Goal: Task Accomplishment & Management: Use online tool/utility

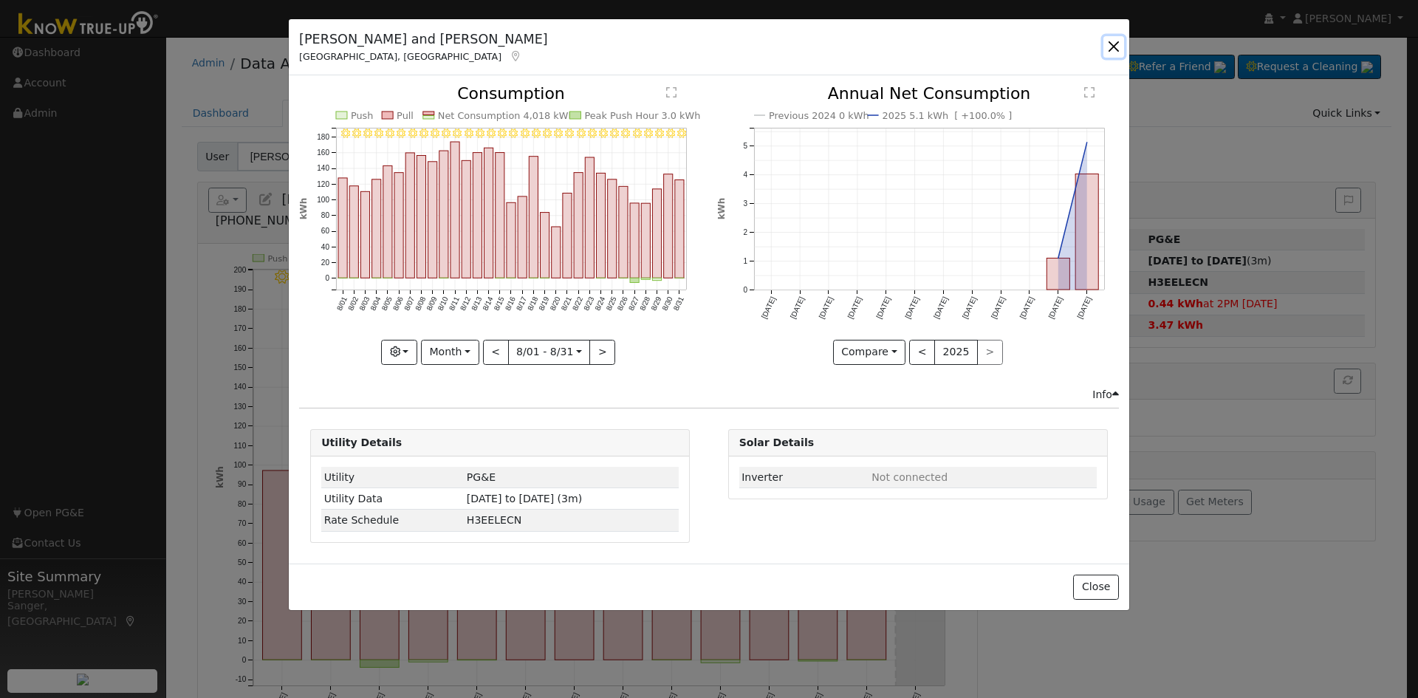
click at [1111, 47] on button "button" at bounding box center [1113, 46] width 21 height 21
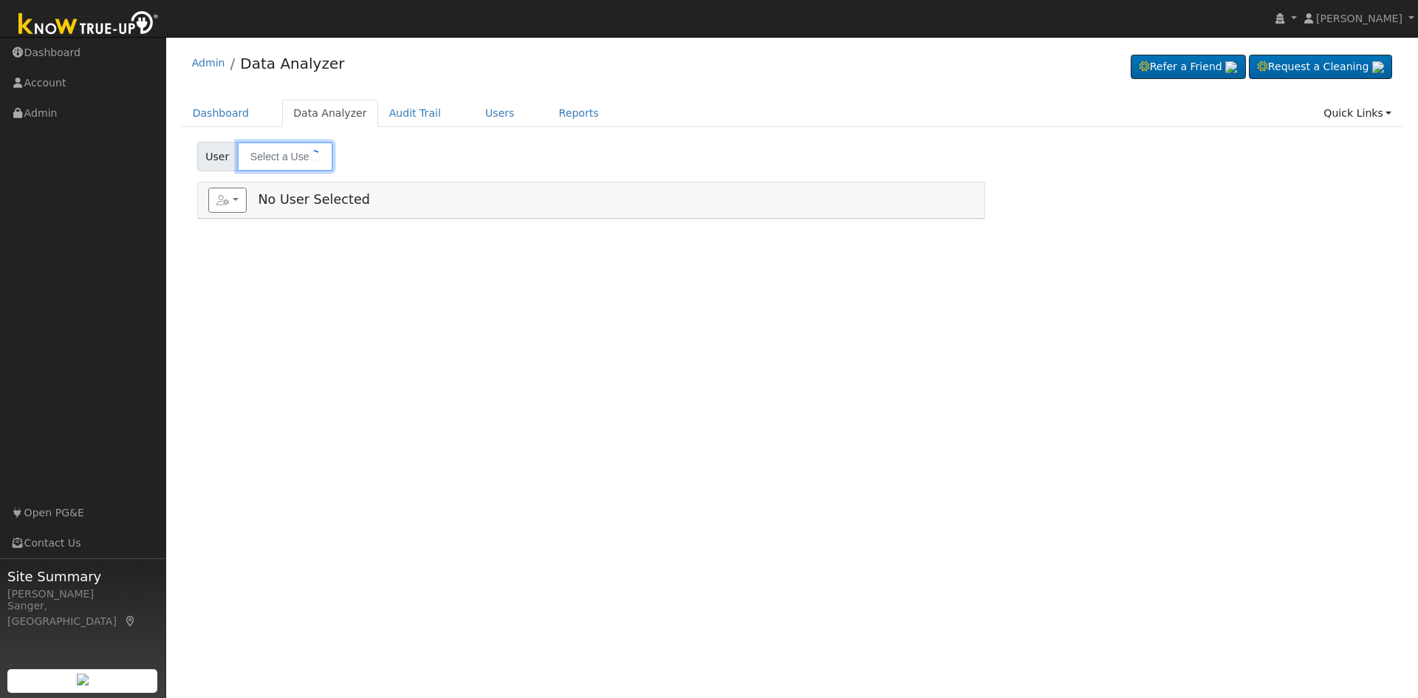
type input "[PERSON_NAME] and [PERSON_NAME]"
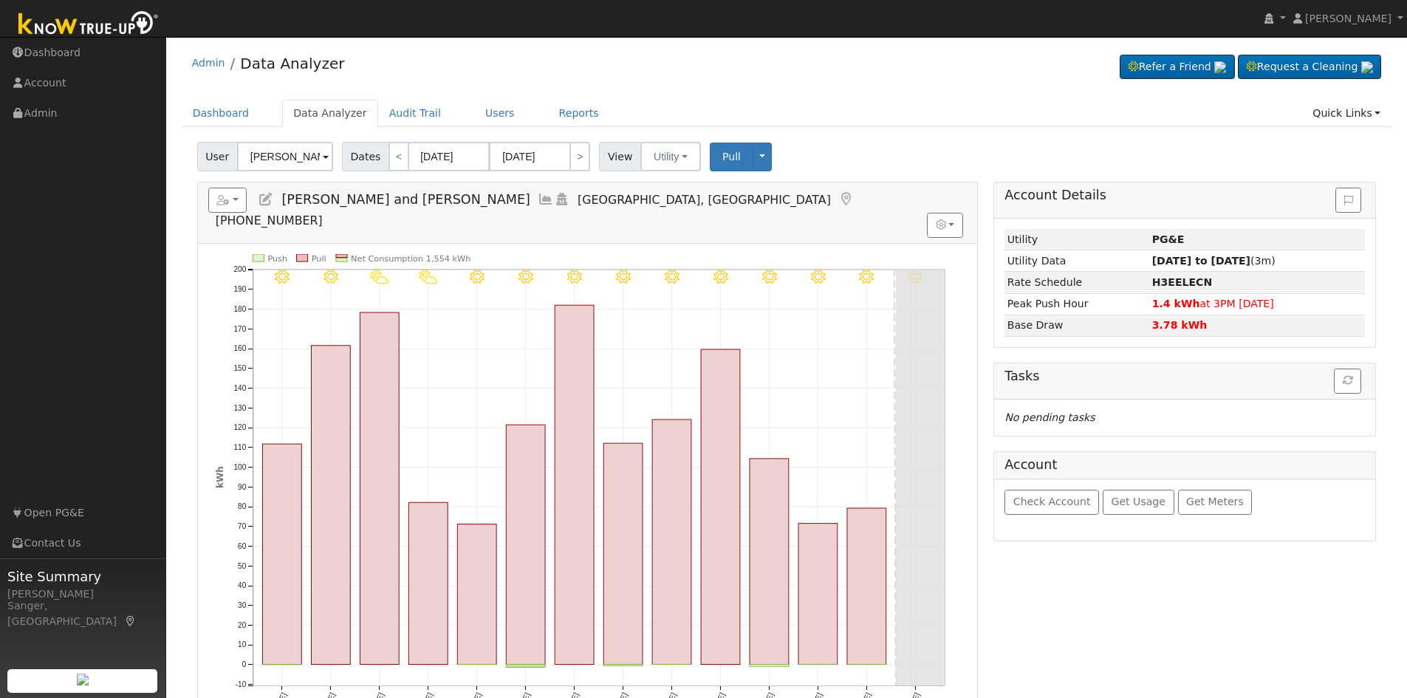
click at [538, 193] on icon at bounding box center [546, 199] width 16 height 13
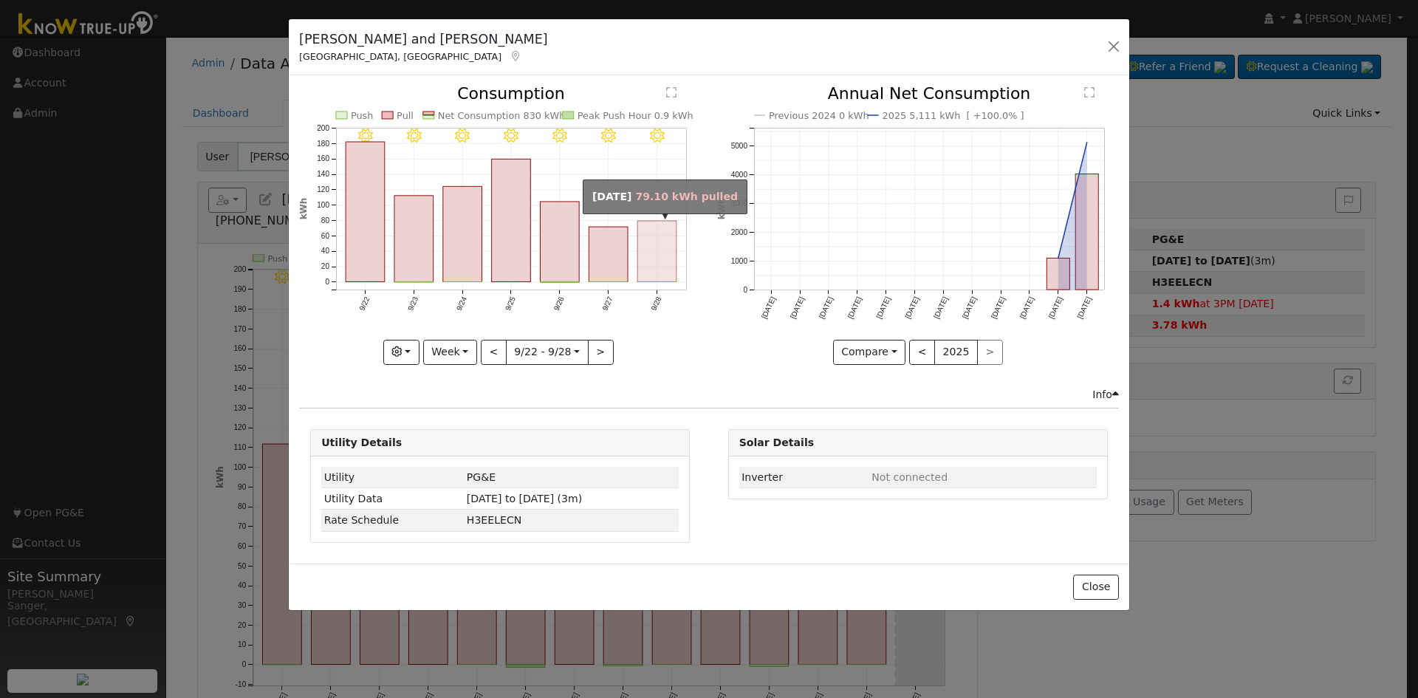
click at [649, 269] on rect "onclick=""" at bounding box center [657, 252] width 39 height 61
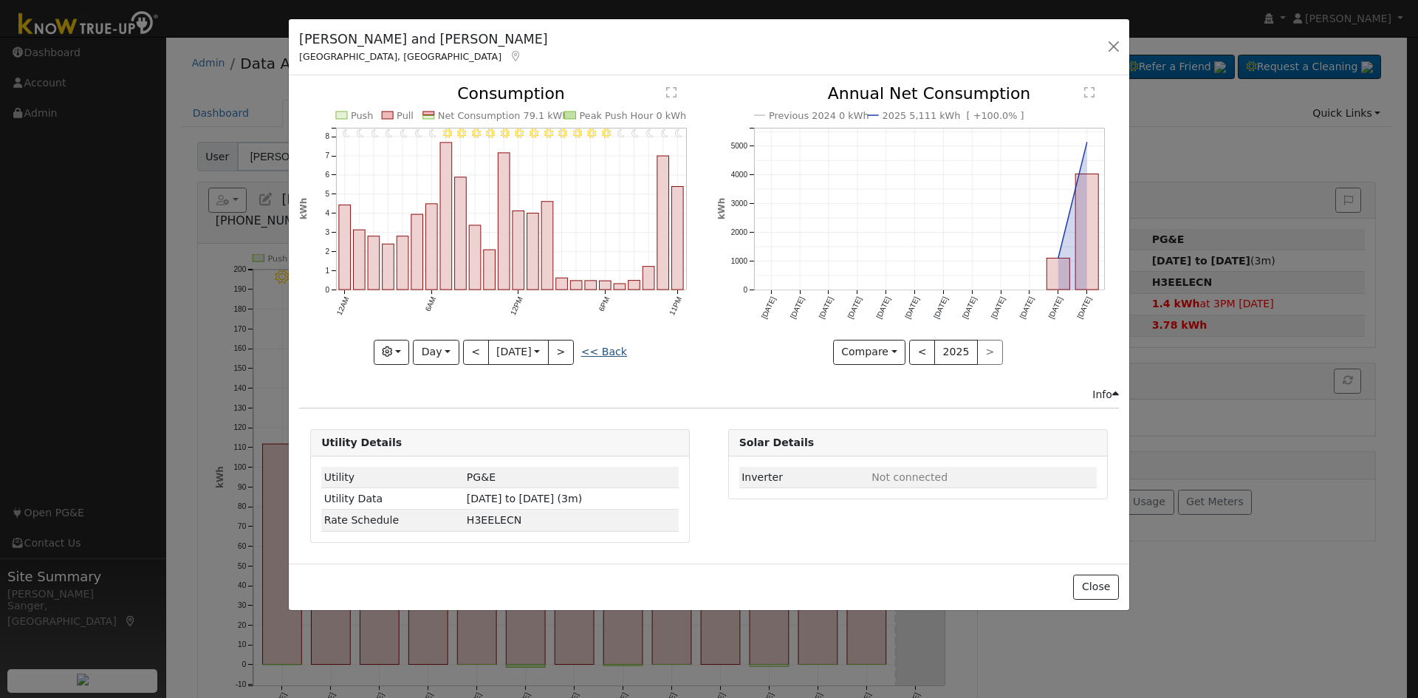
click at [606, 351] on link "<< Back" at bounding box center [604, 352] width 46 height 12
type input "[DATE]"
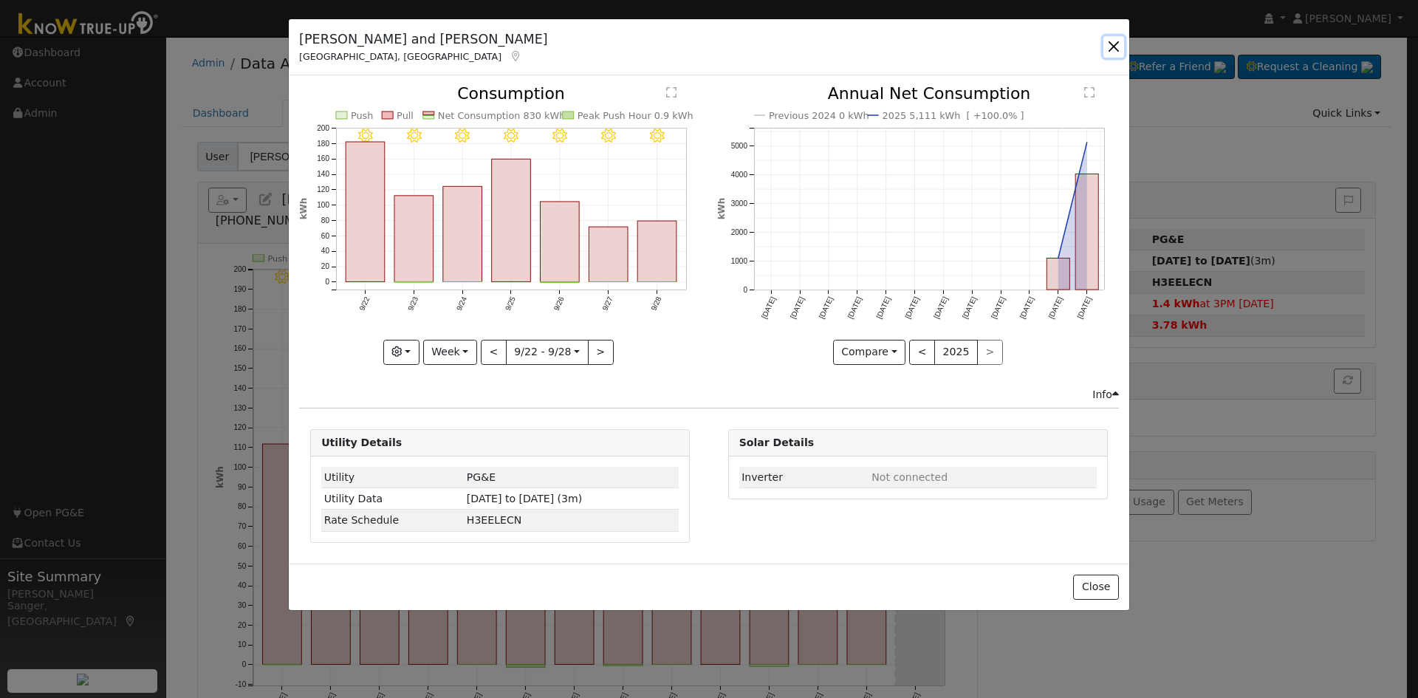
click at [1114, 43] on button "button" at bounding box center [1113, 46] width 21 height 21
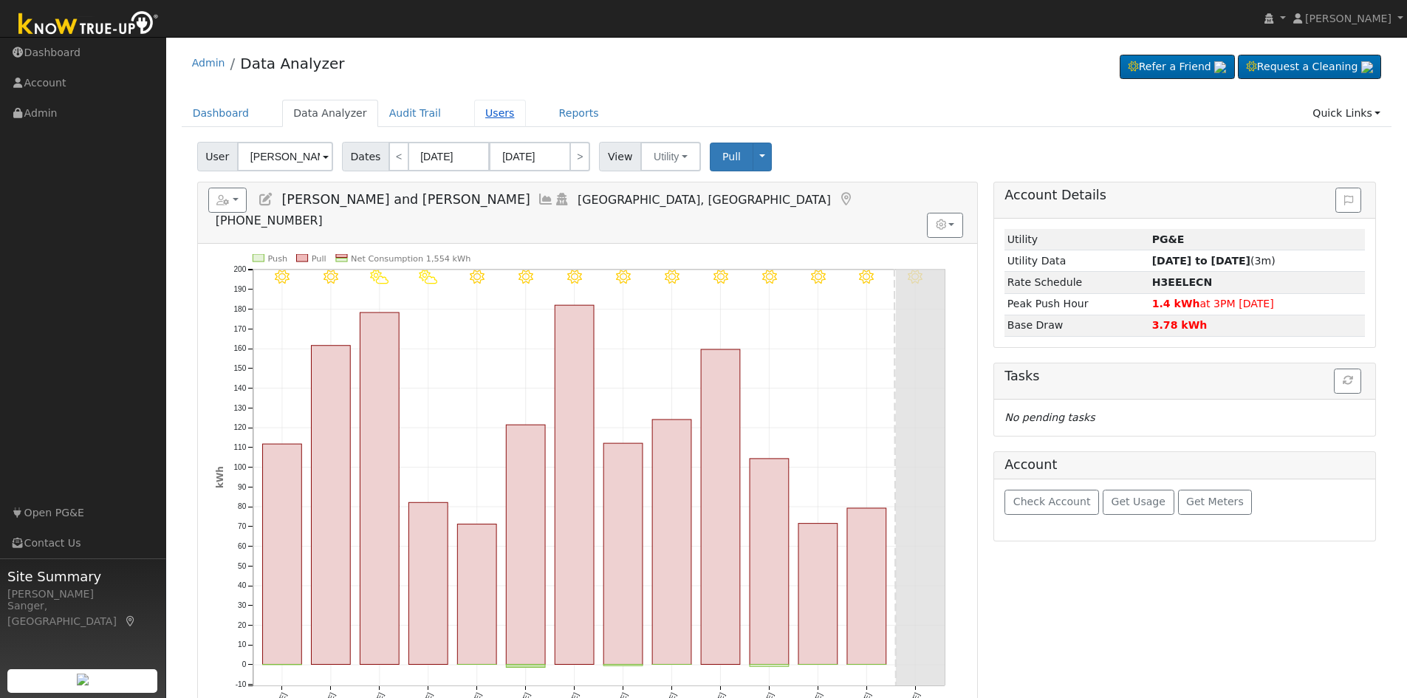
click at [474, 115] on link "Users" at bounding box center [500, 113] width 52 height 27
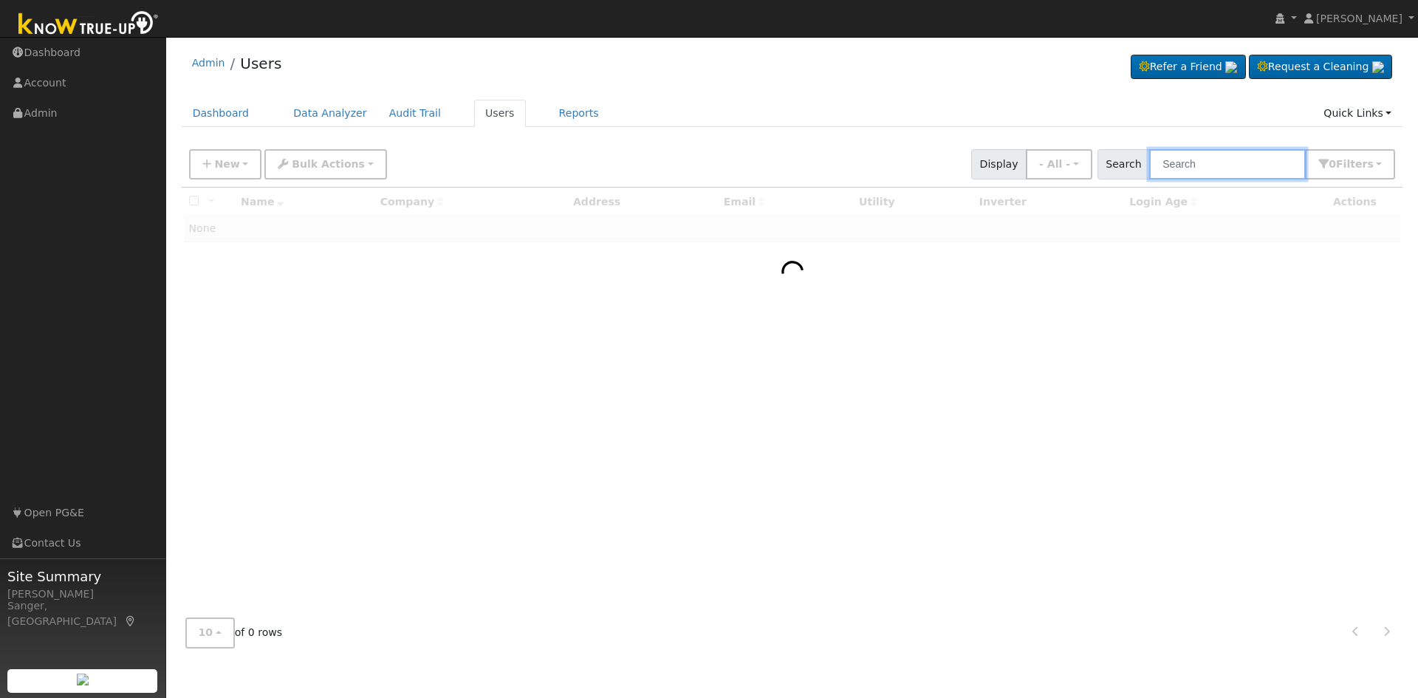
click at [1198, 165] on input "text" at bounding box center [1227, 164] width 157 height 30
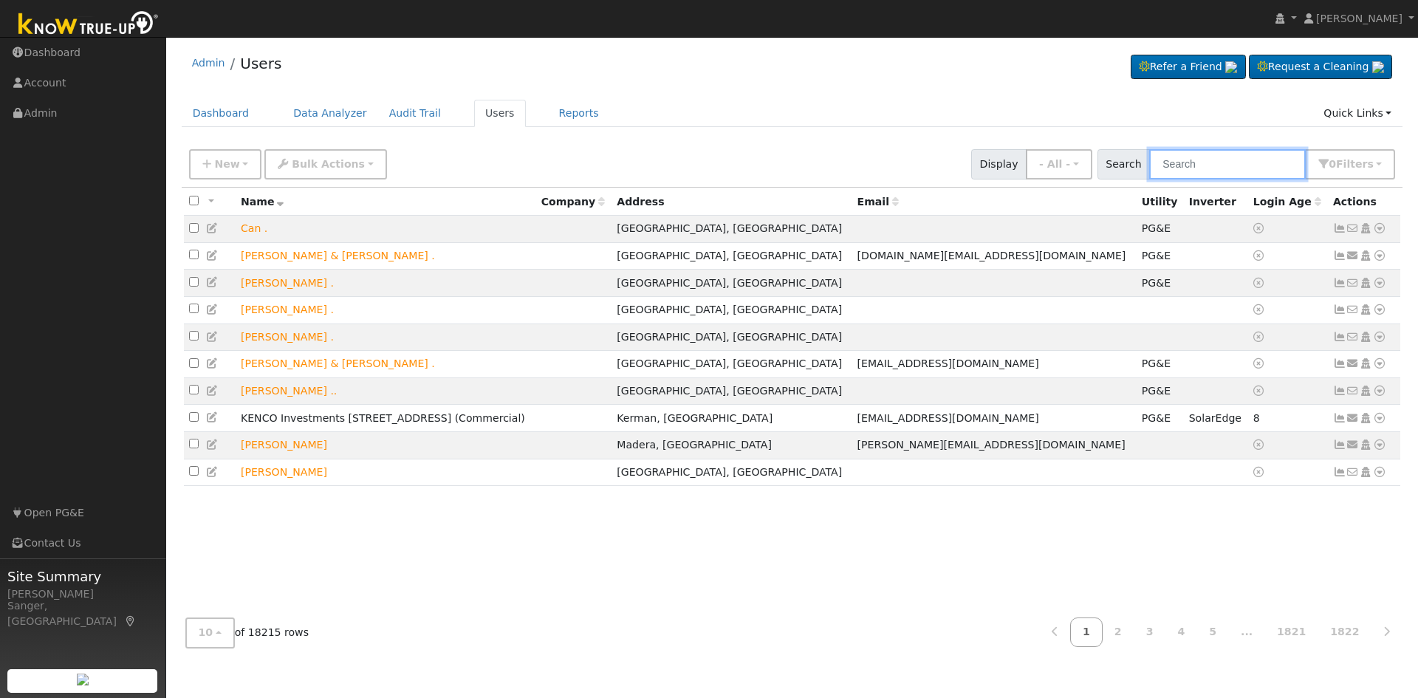
paste input "Marcia Mayugba"
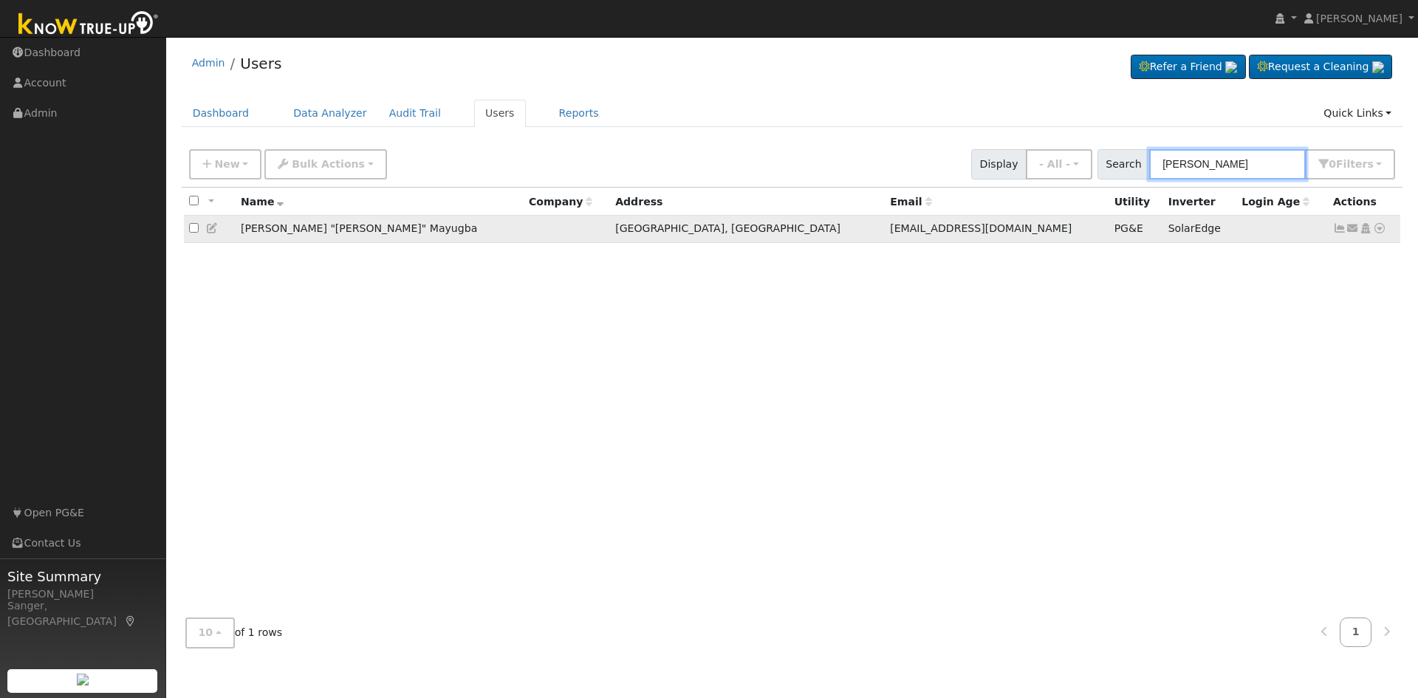
type input "Marcia Mayugba"
click at [1379, 231] on icon at bounding box center [1379, 228] width 13 height 10
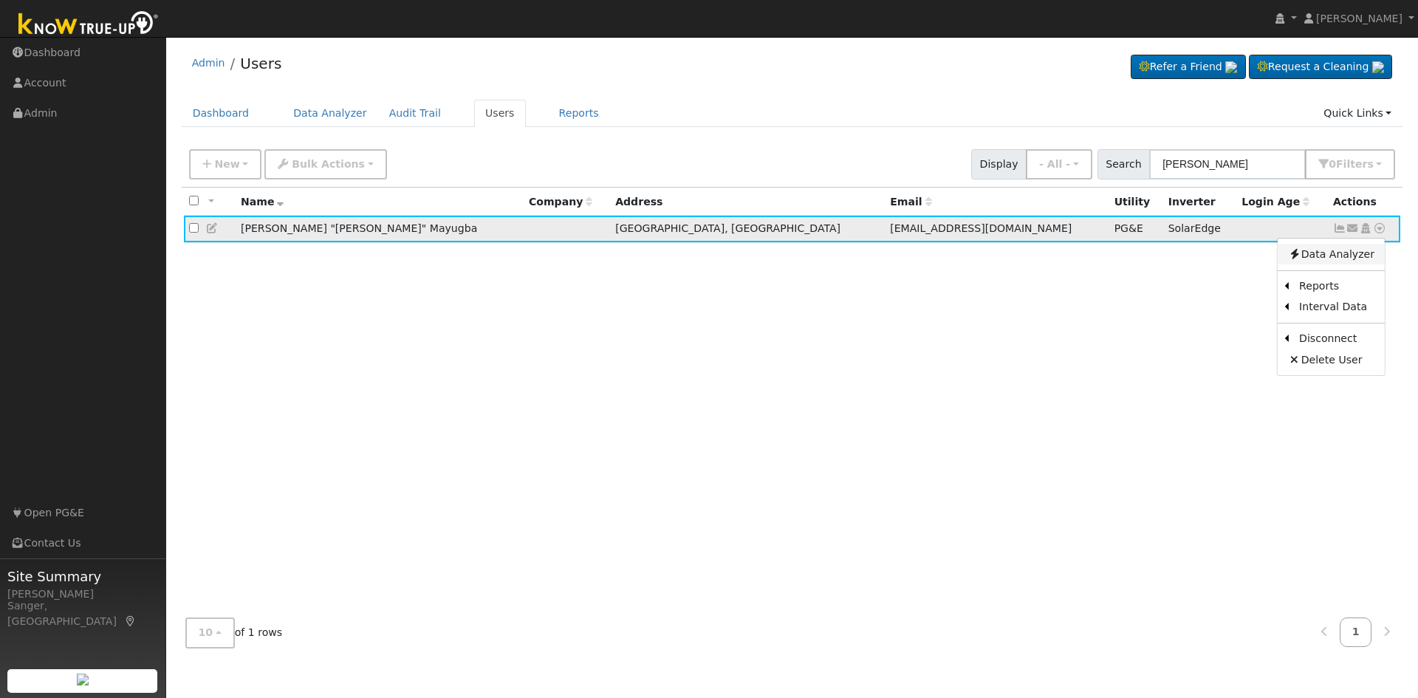
click at [1334, 257] on link "Data Analyzer" at bounding box center [1330, 254] width 107 height 21
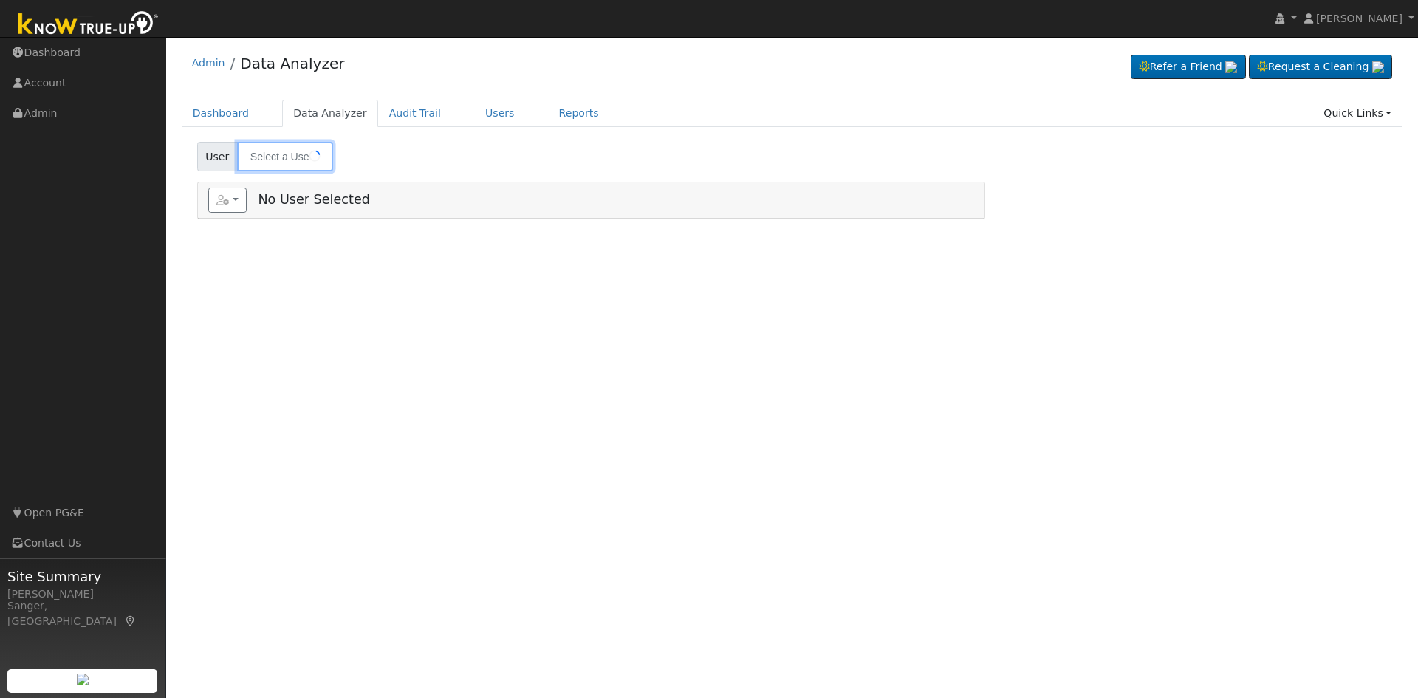
type input "[PERSON_NAME] "[PERSON_NAME]" Mayugba"
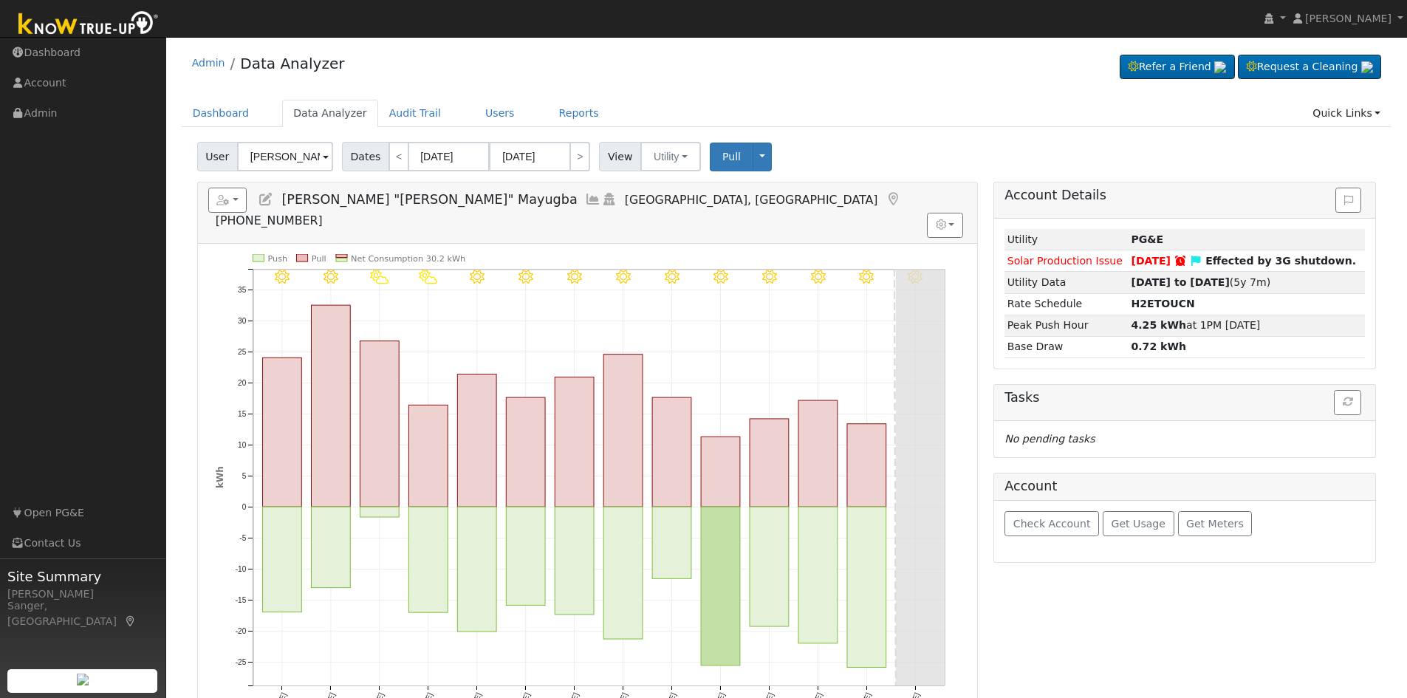
click at [585, 202] on icon at bounding box center [593, 199] width 16 height 13
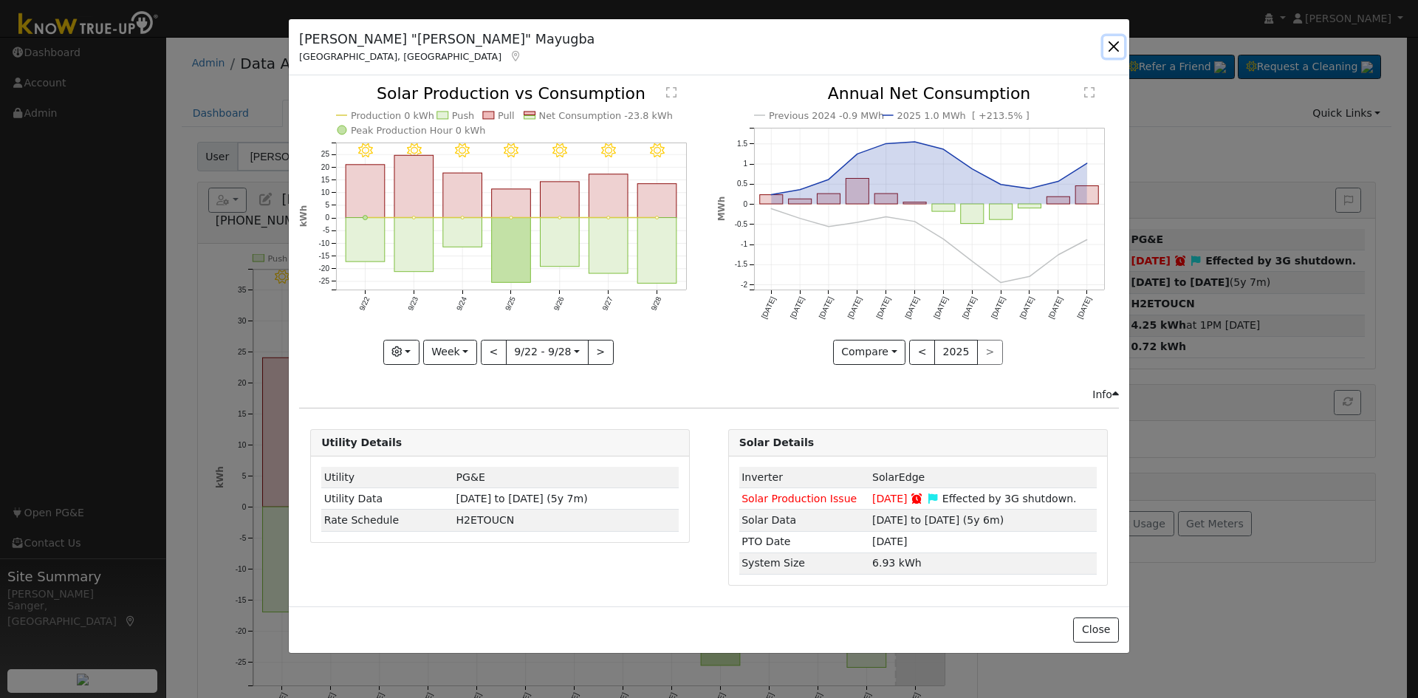
click at [1108, 47] on button "button" at bounding box center [1113, 46] width 21 height 21
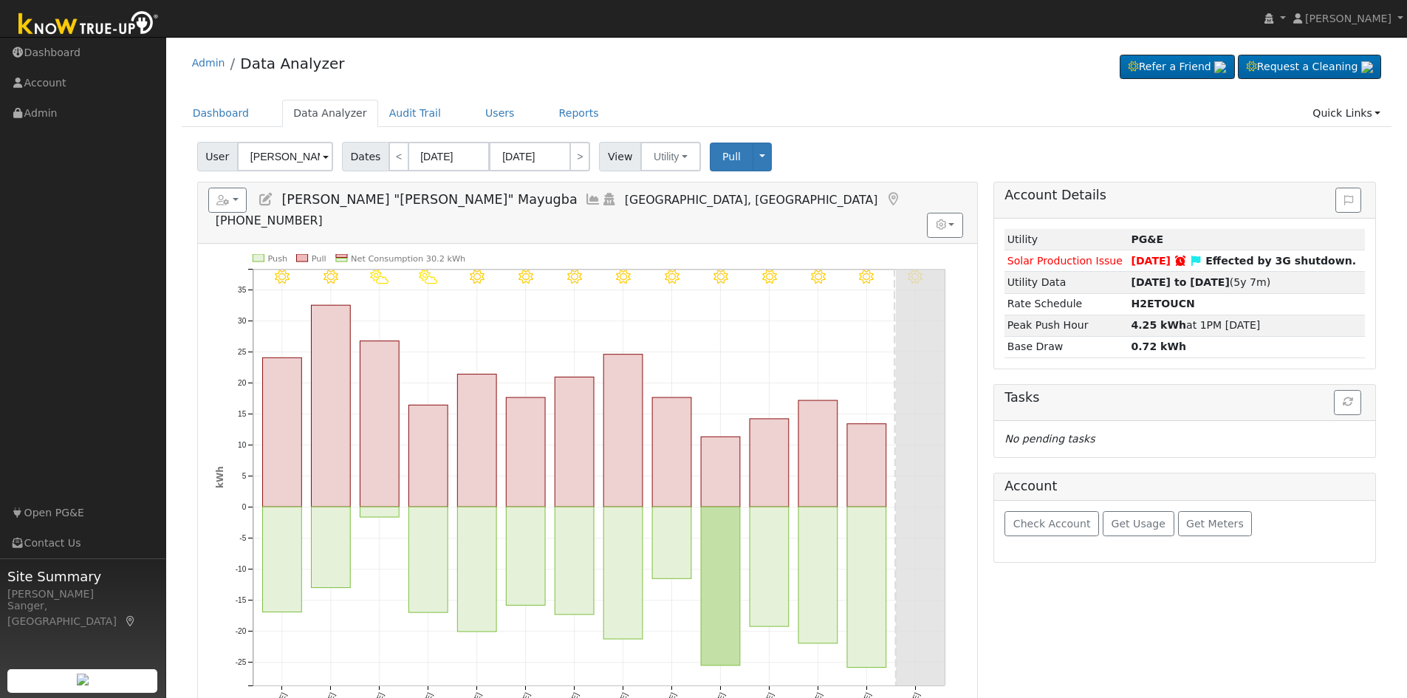
click at [585, 197] on icon at bounding box center [593, 199] width 16 height 13
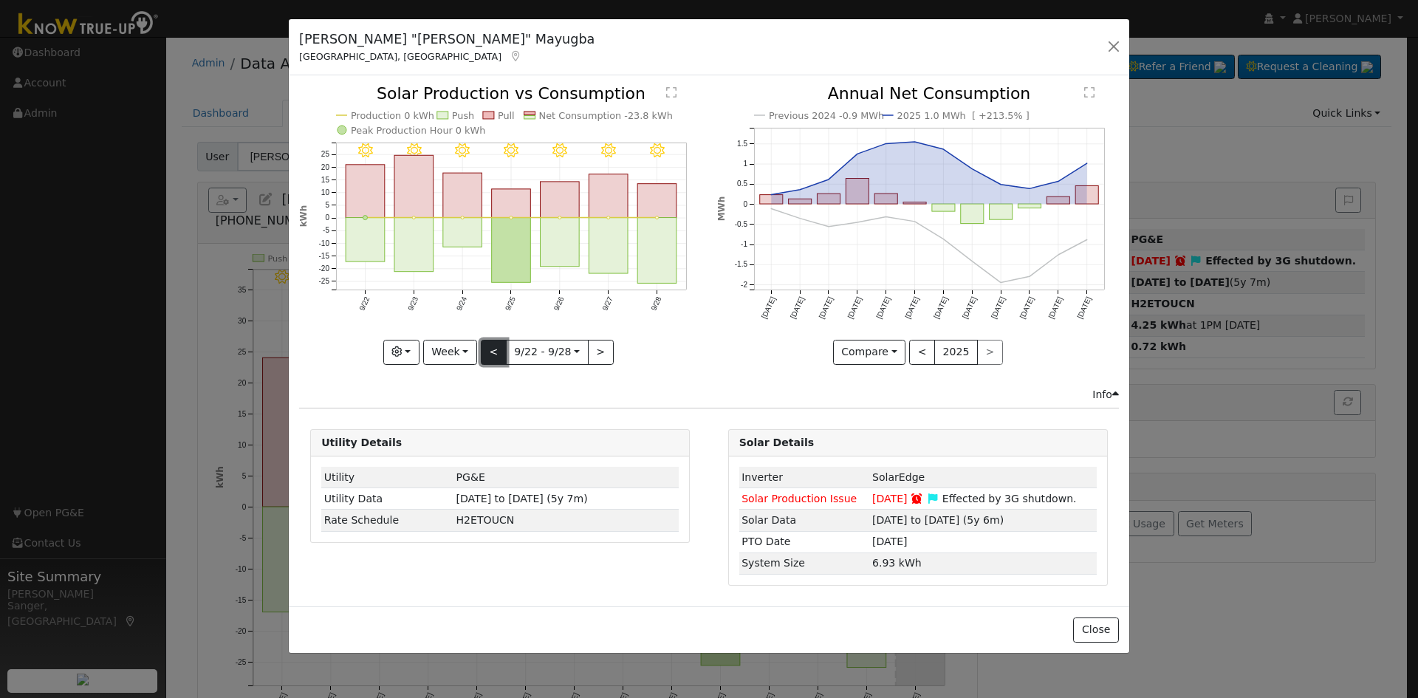
click at [496, 354] on button "<" at bounding box center [494, 352] width 26 height 25
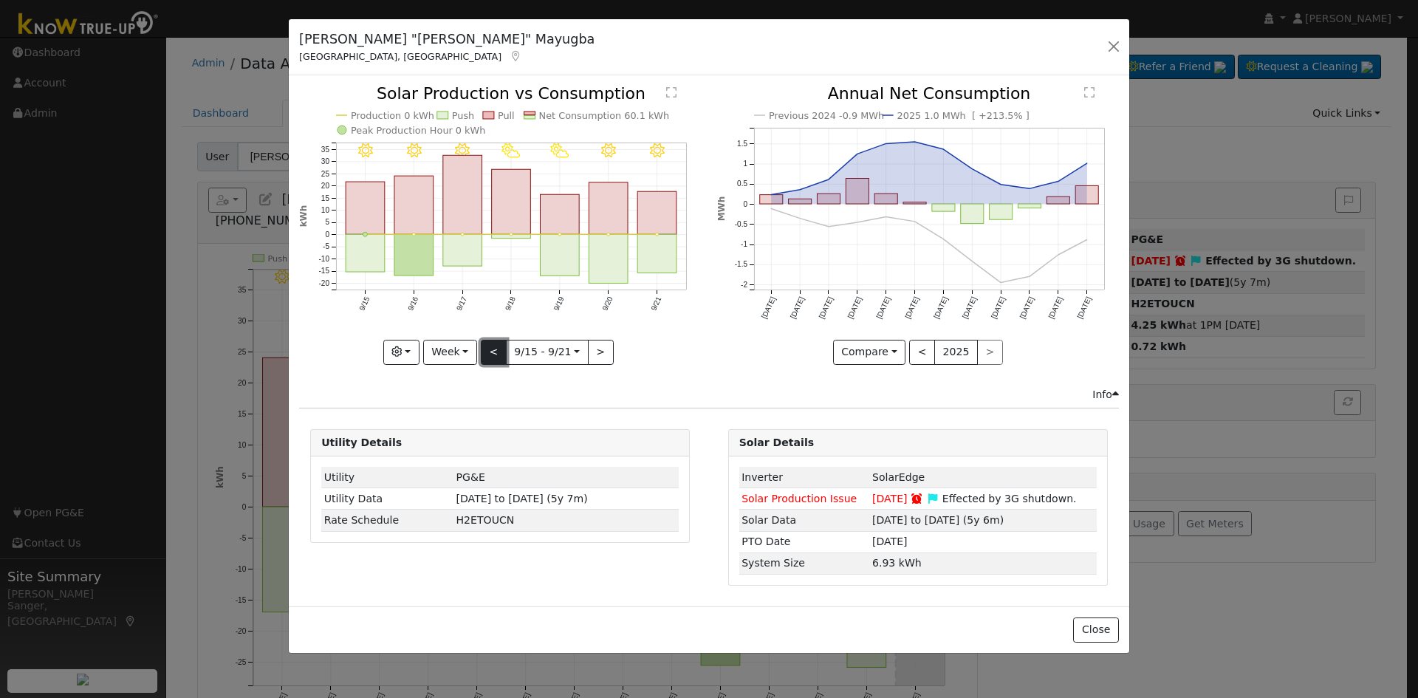
click at [496, 354] on button "<" at bounding box center [494, 352] width 26 height 25
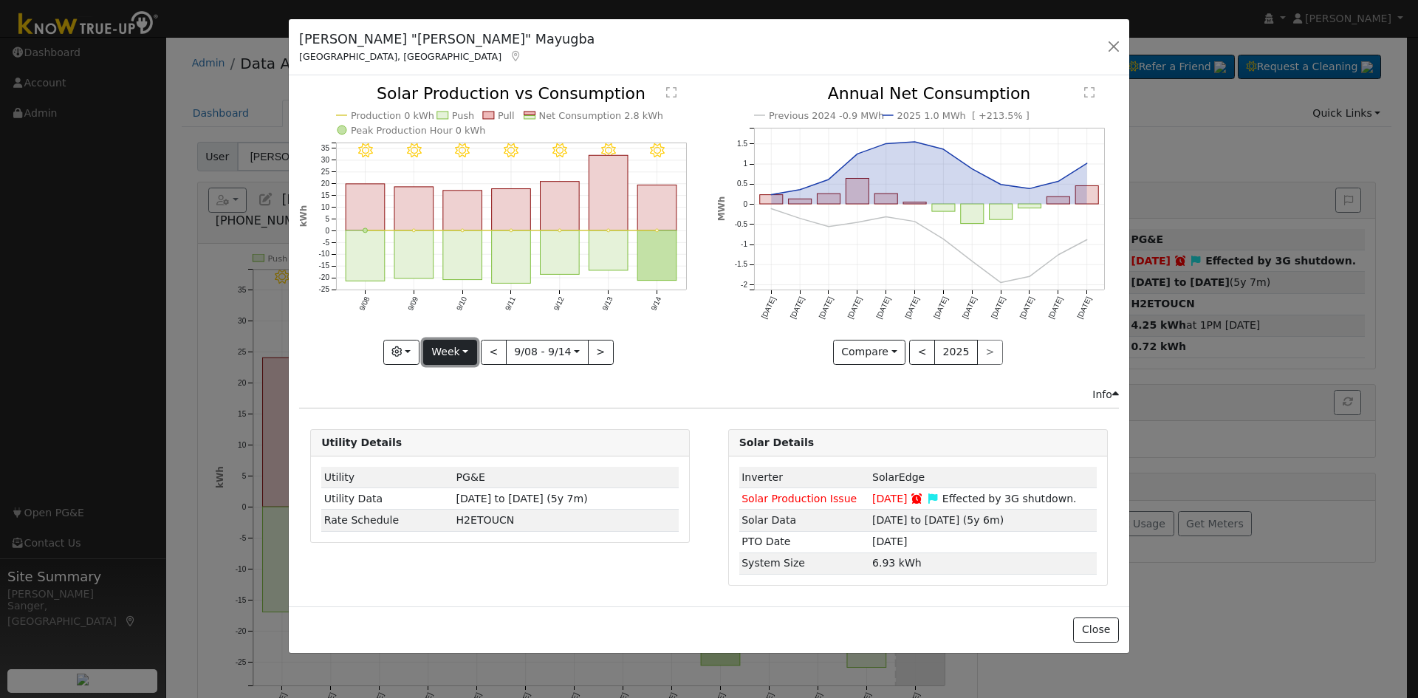
click at [464, 352] on button "Week" at bounding box center [450, 352] width 54 height 25
click at [456, 428] on link "Month" at bounding box center [475, 424] width 103 height 21
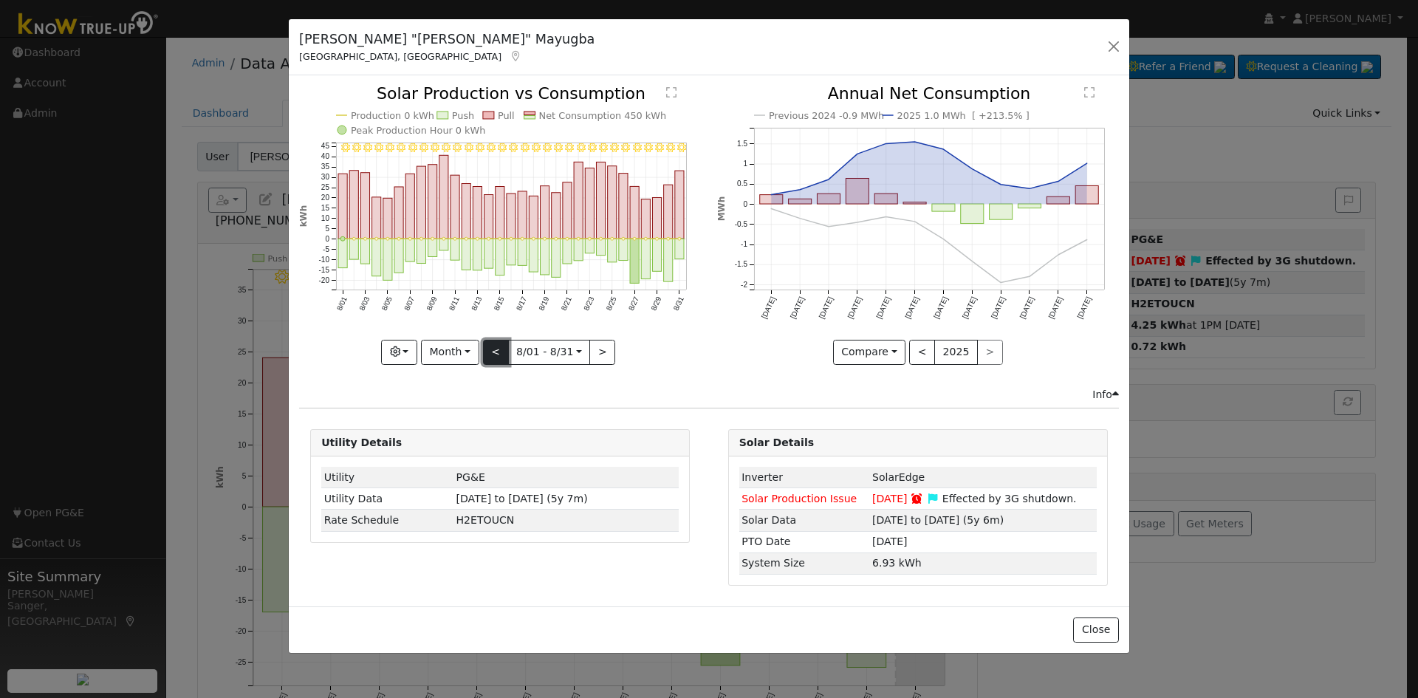
click at [497, 355] on button "<" at bounding box center [496, 352] width 26 height 25
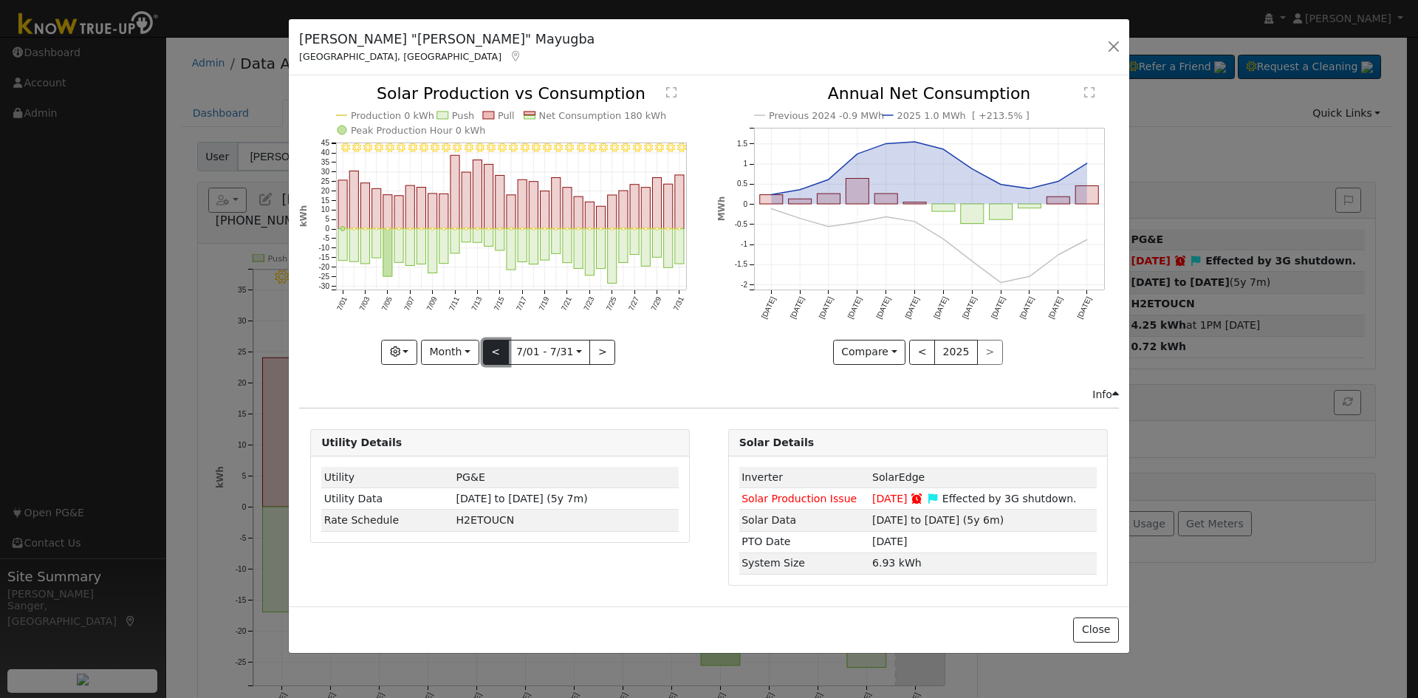
click at [497, 355] on button "<" at bounding box center [496, 352] width 26 height 25
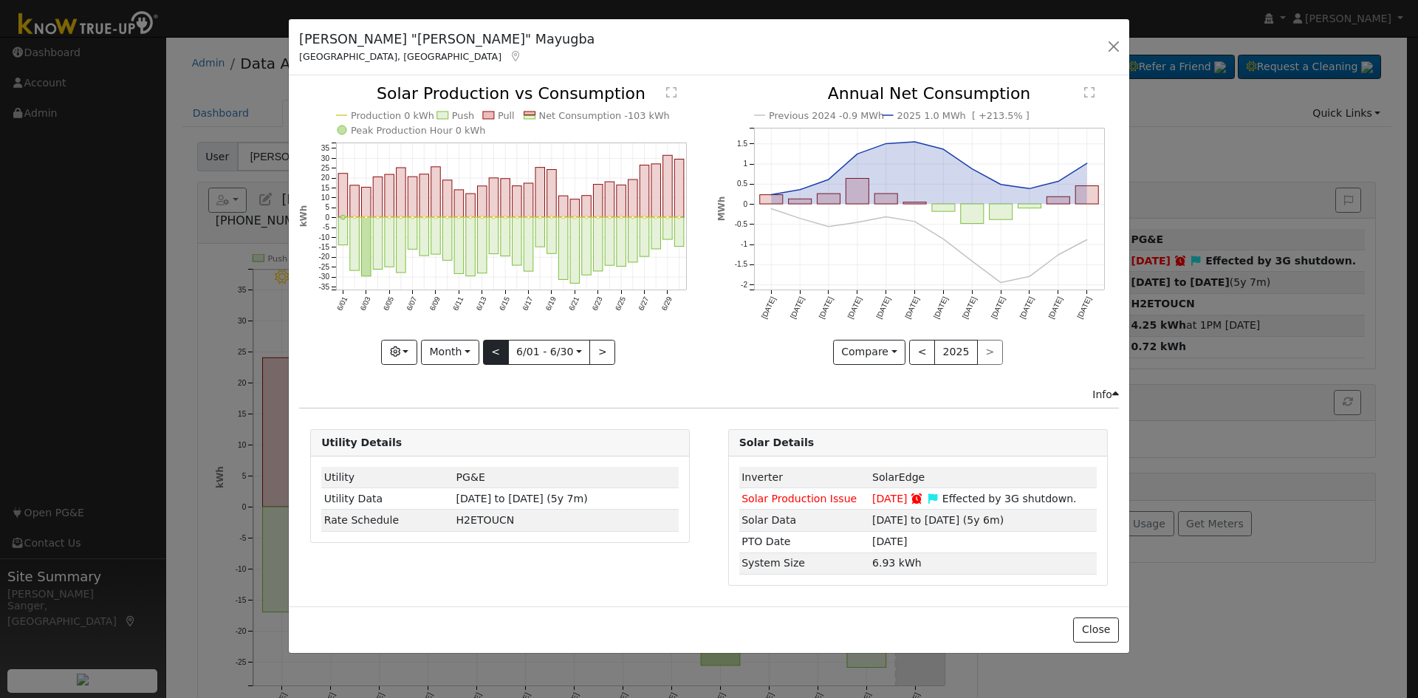
click at [497, 355] on div "Production 0 kWh Push Pull Net Consumption -103 kWh Peak Production Hour 0 kWh …" at bounding box center [500, 225] width 402 height 278
click at [497, 355] on button "<" at bounding box center [496, 352] width 26 height 25
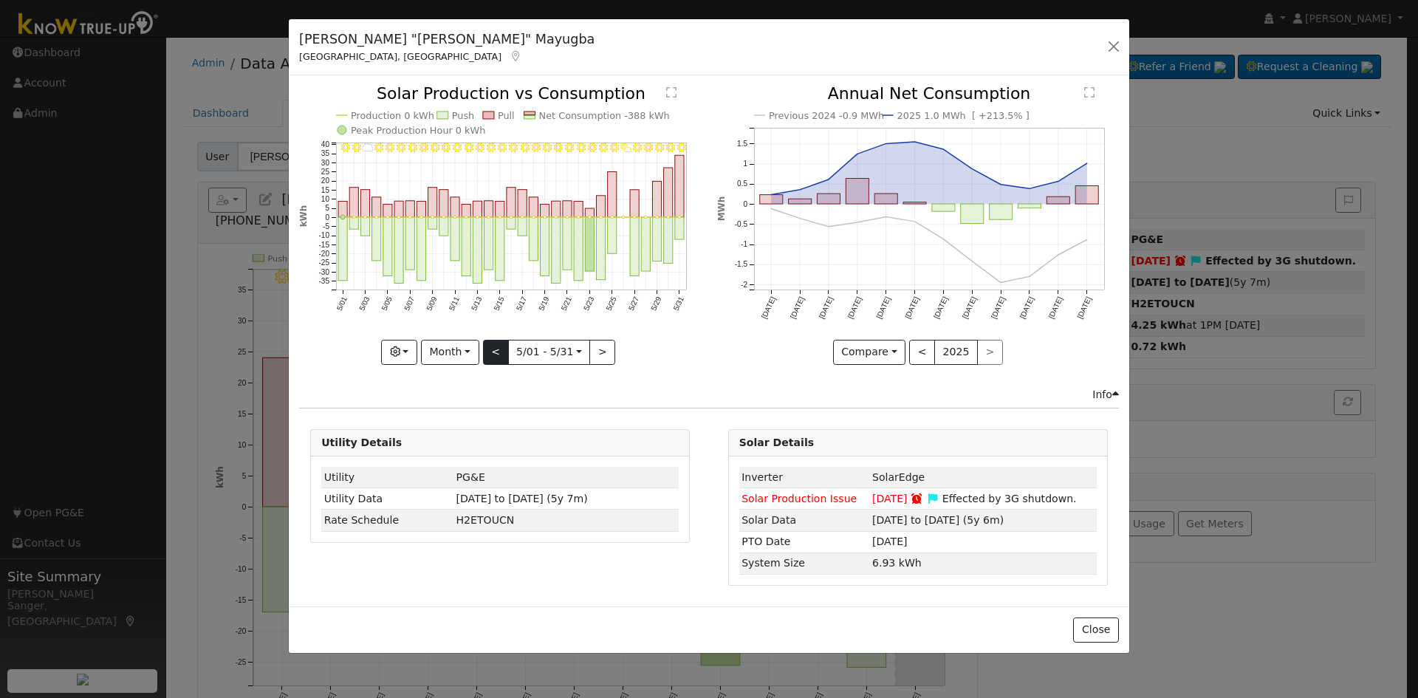
click at [497, 355] on div at bounding box center [500, 225] width 402 height 278
click at [437, 352] on button "Month" at bounding box center [450, 352] width 58 height 25
click at [443, 439] on link "Year" at bounding box center [473, 444] width 103 height 21
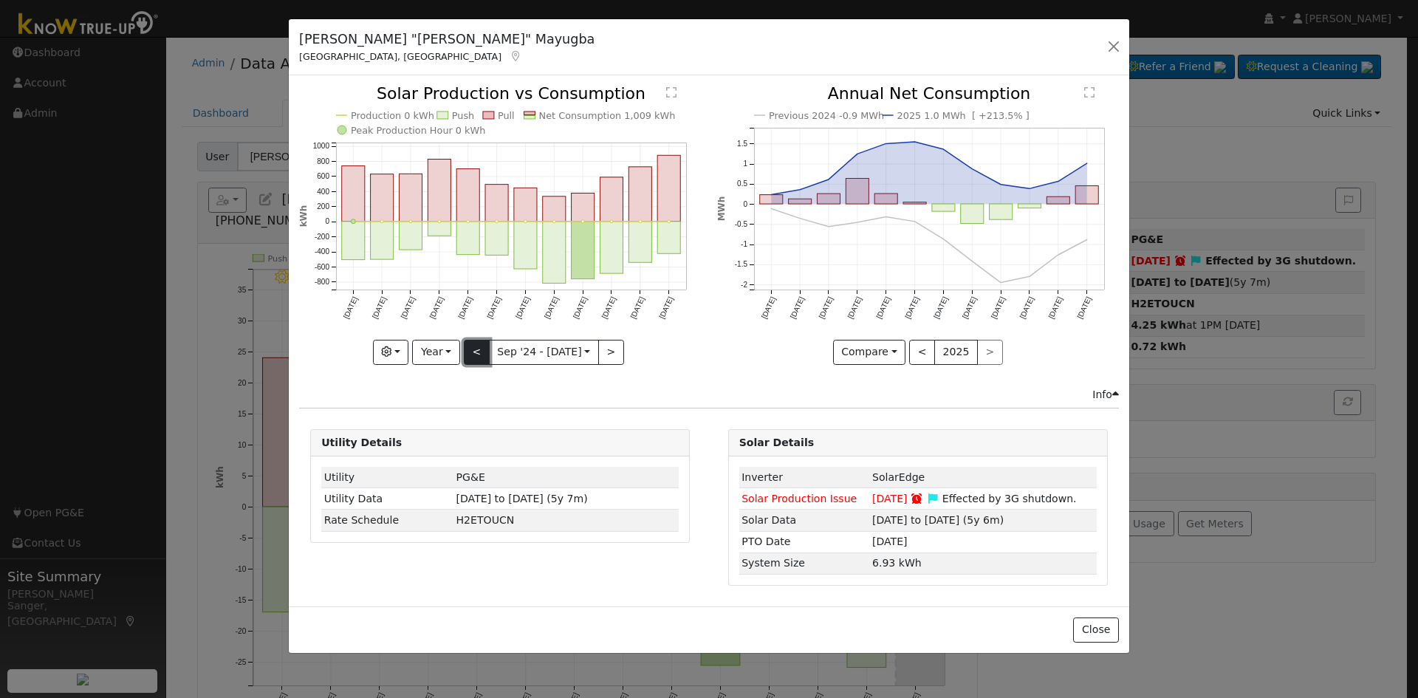
click at [478, 353] on button "<" at bounding box center [477, 352] width 26 height 25
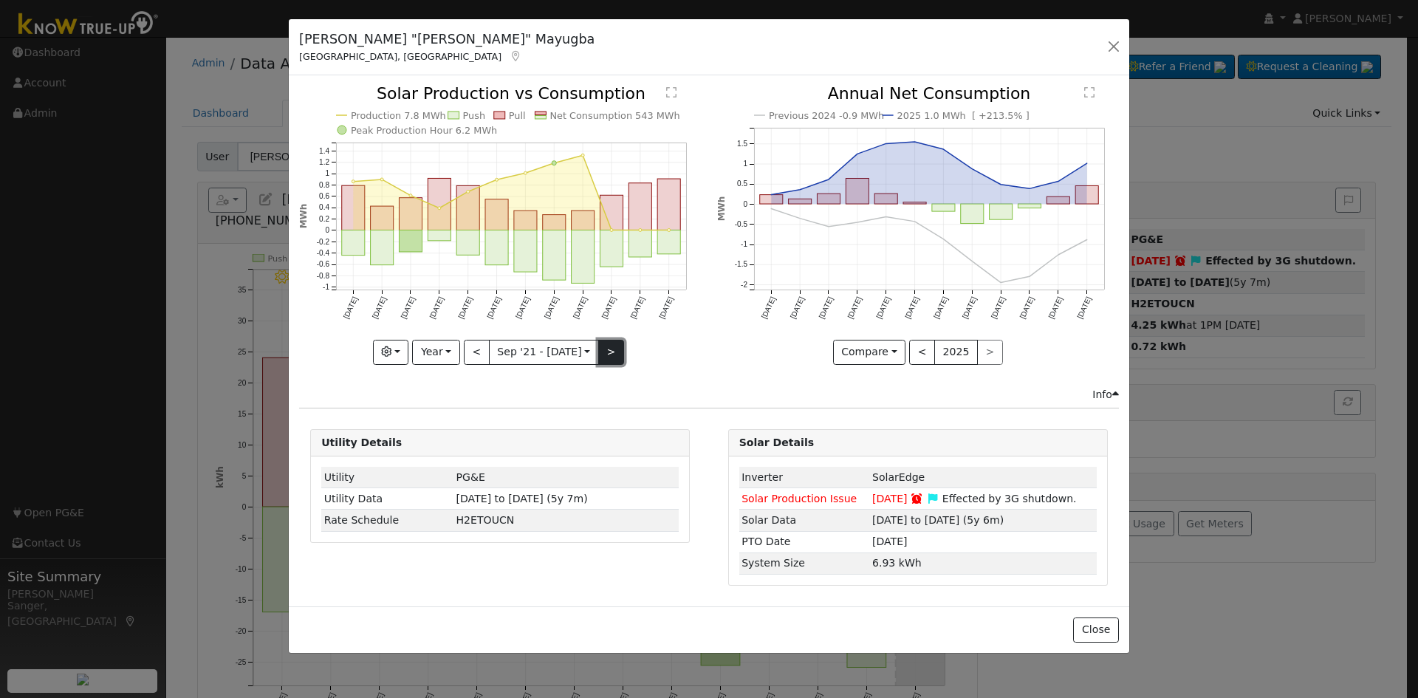
click at [604, 349] on button ">" at bounding box center [611, 352] width 26 height 25
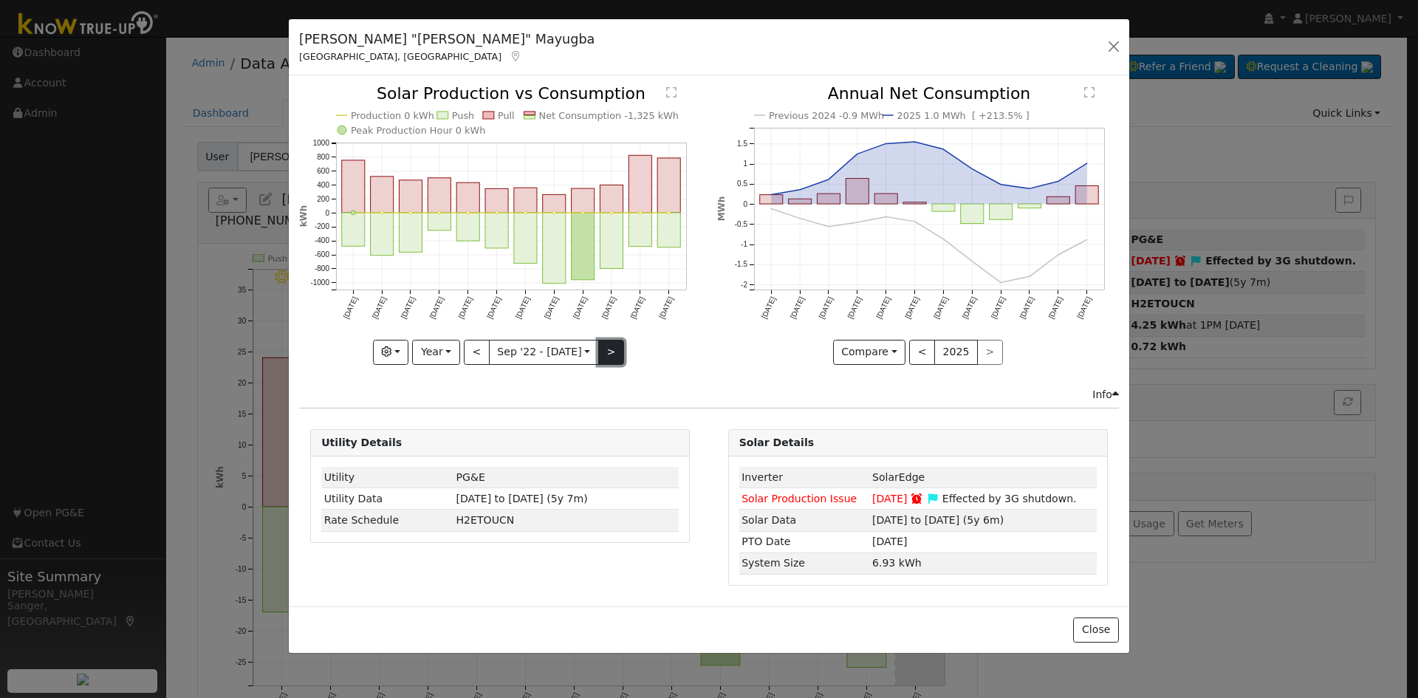
click at [603, 345] on button ">" at bounding box center [611, 352] width 26 height 25
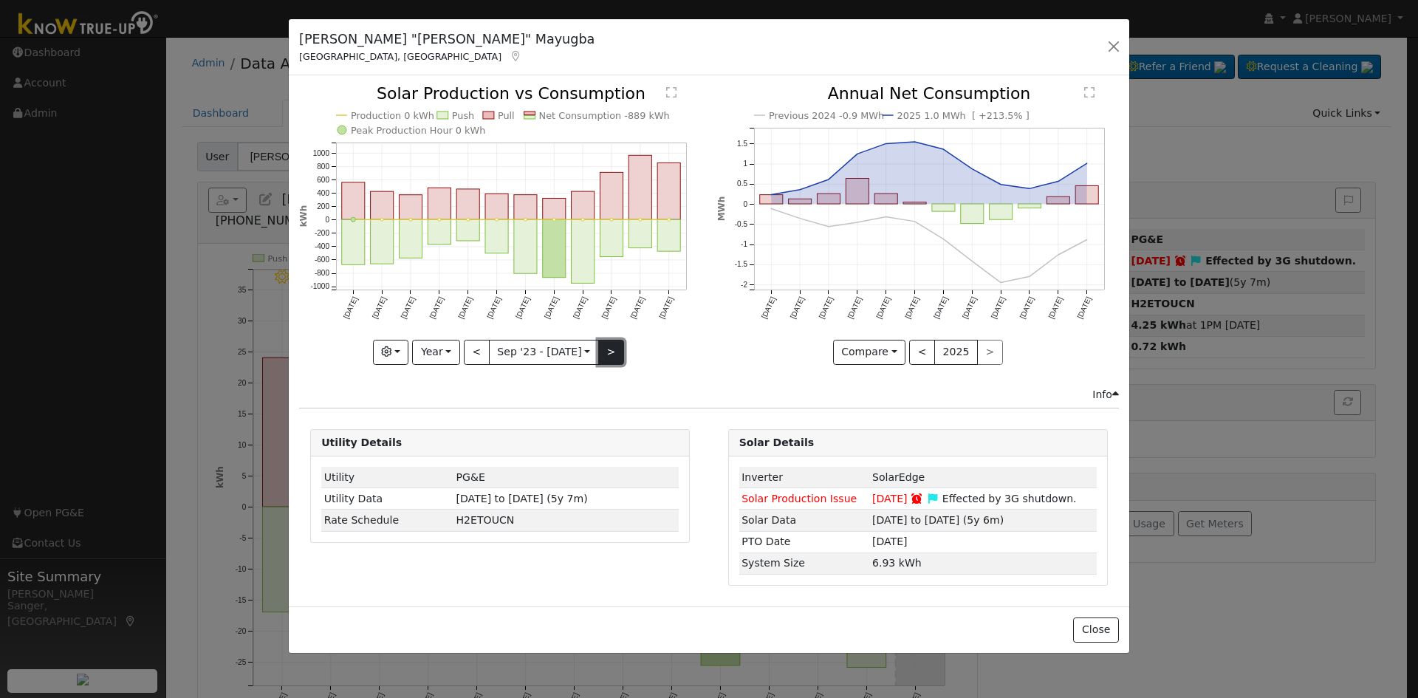
click at [611, 354] on button ">" at bounding box center [611, 352] width 26 height 25
click at [608, 354] on button ">" at bounding box center [611, 352] width 26 height 25
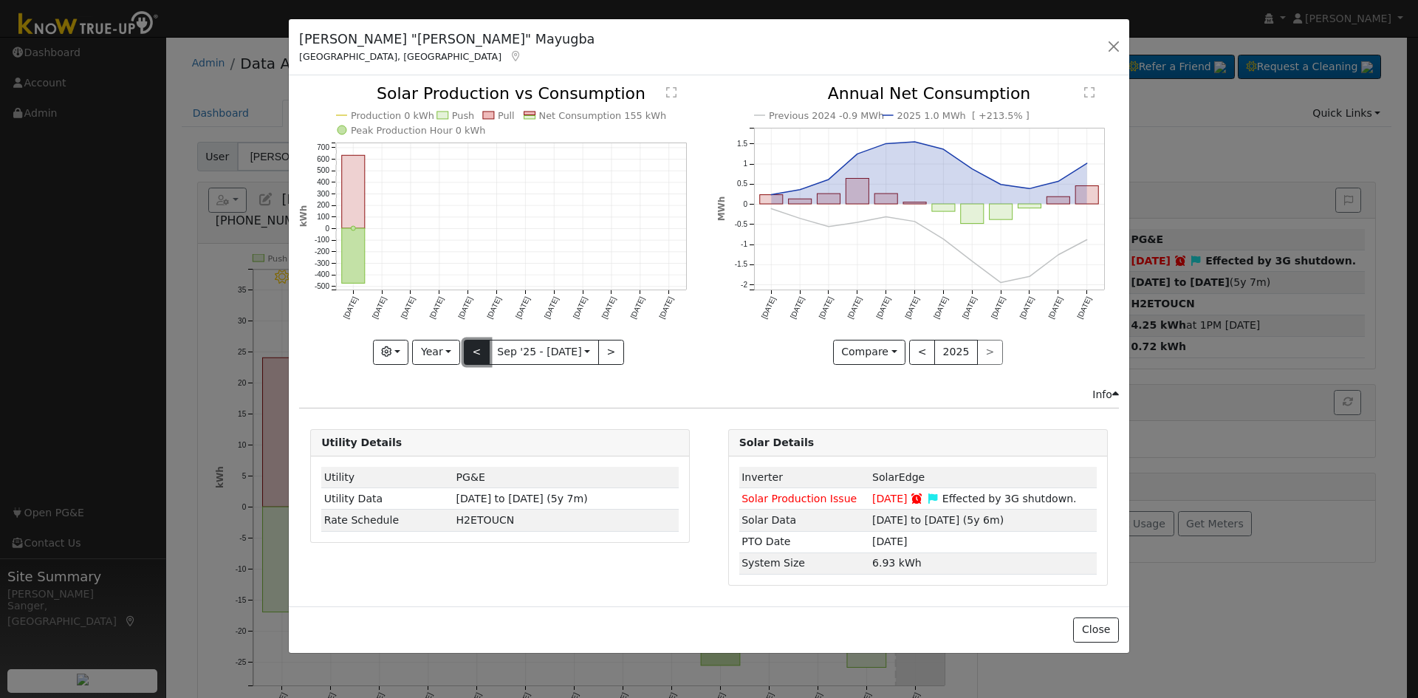
click at [479, 354] on button "<" at bounding box center [477, 352] width 26 height 25
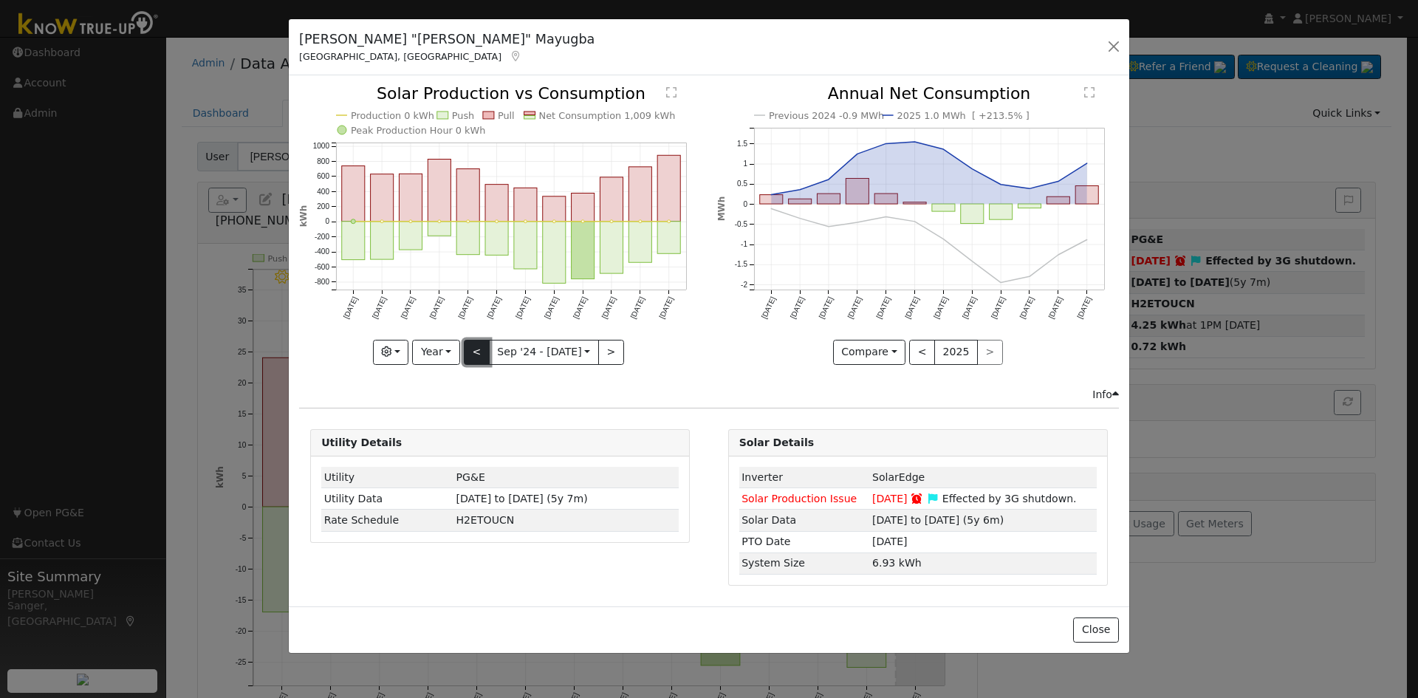
click at [479, 344] on button "<" at bounding box center [477, 352] width 26 height 25
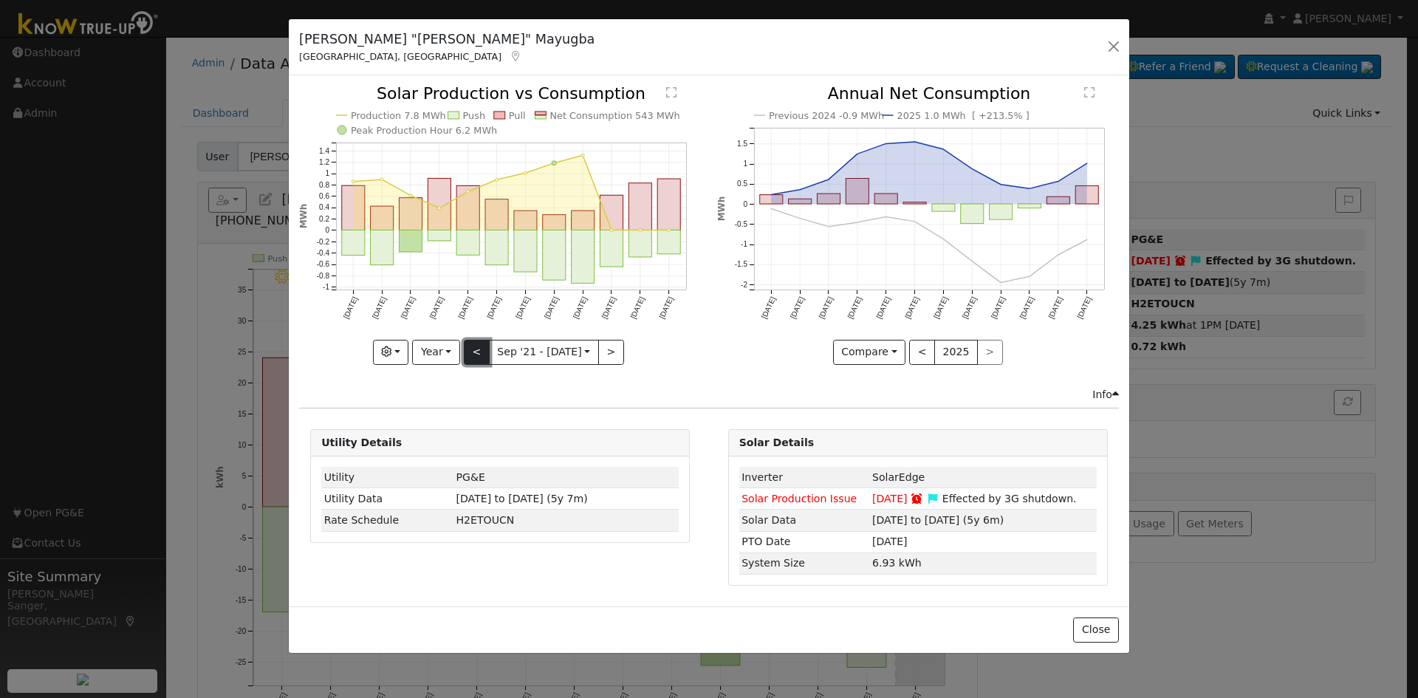
click at [479, 344] on button "<" at bounding box center [477, 352] width 26 height 25
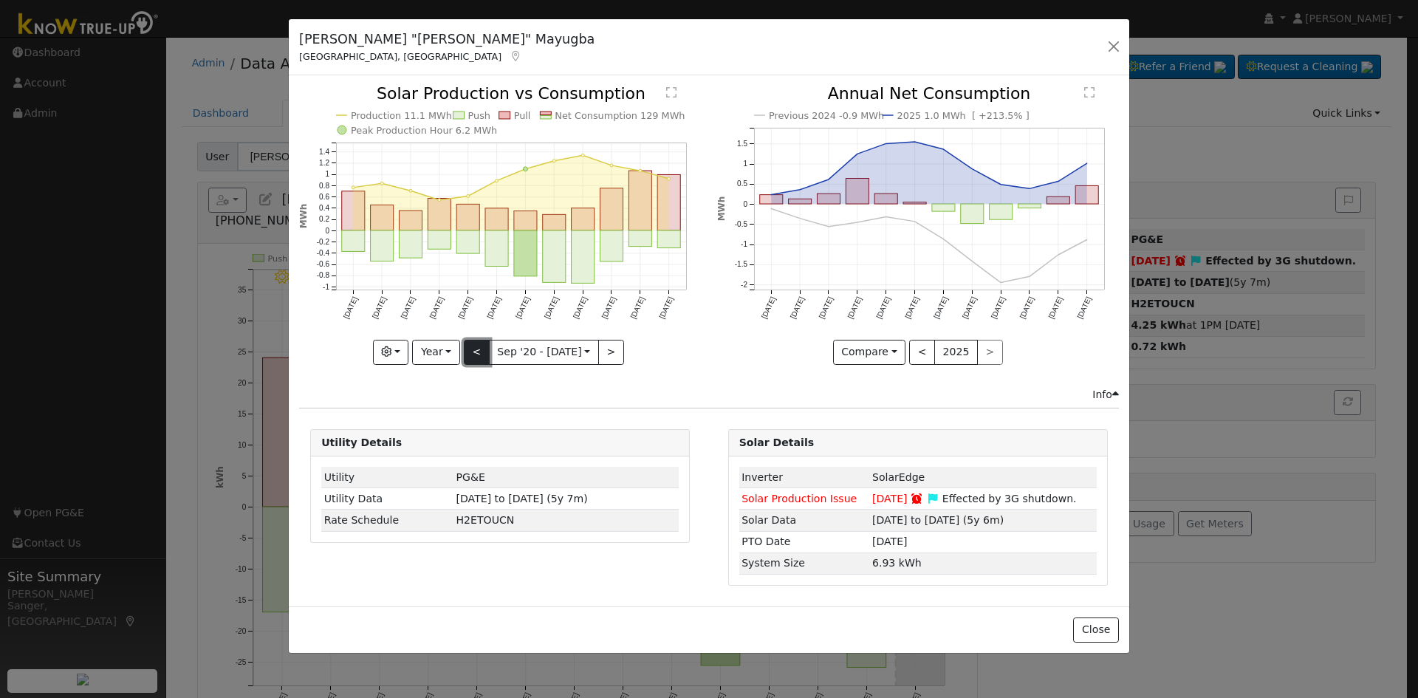
click at [479, 344] on button "<" at bounding box center [477, 352] width 26 height 25
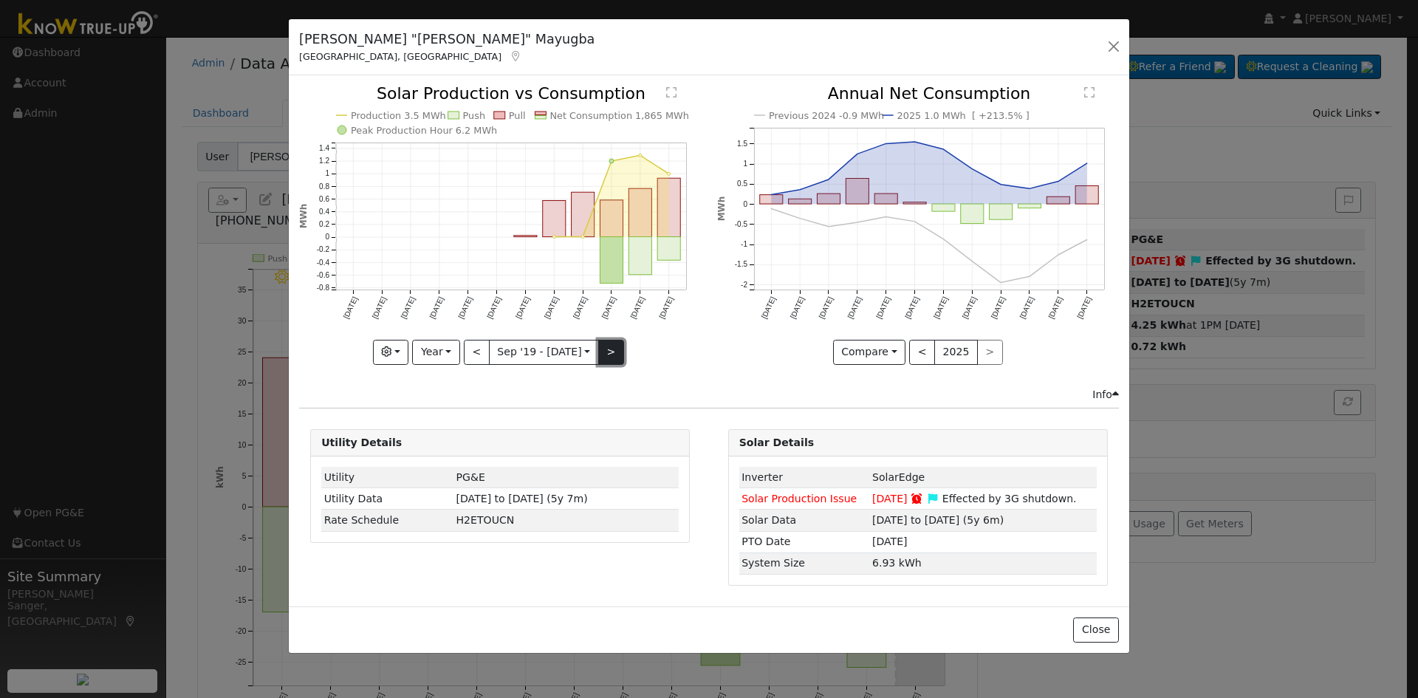
click at [603, 355] on button ">" at bounding box center [611, 352] width 26 height 25
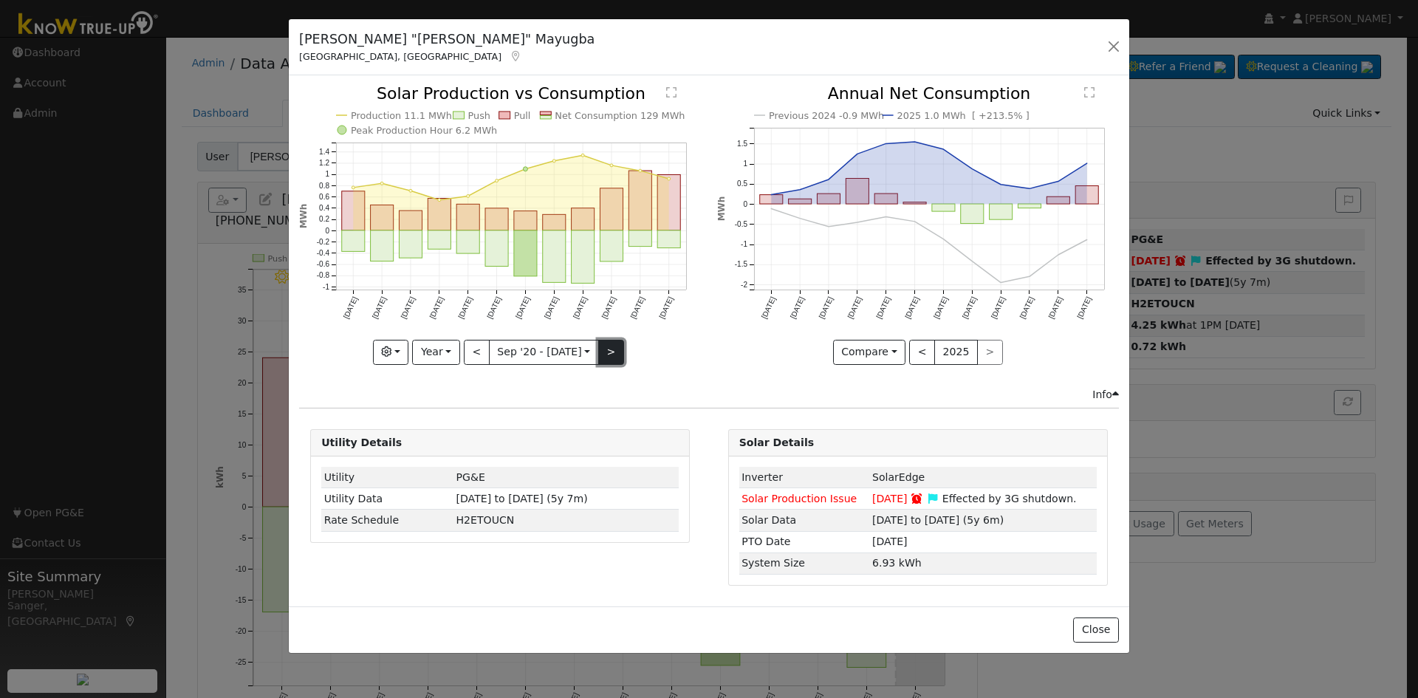
click at [603, 355] on button ">" at bounding box center [611, 352] width 26 height 25
type input "2021-09-01"
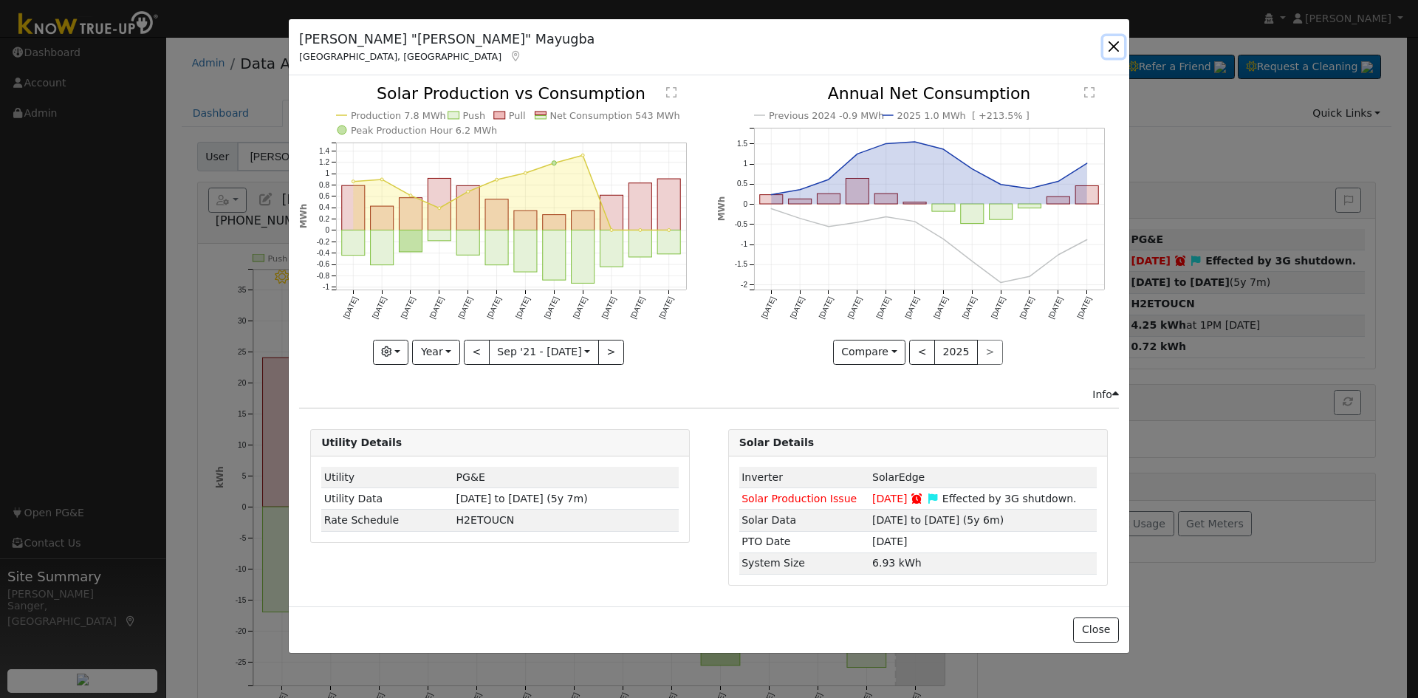
click at [1117, 44] on button "button" at bounding box center [1113, 46] width 21 height 21
